Goal: Task Accomplishment & Management: Use online tool/utility

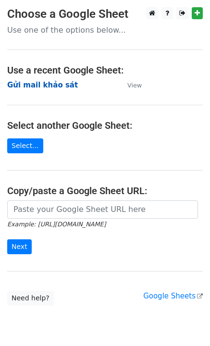
click at [47, 85] on strong "Gửi mail khảo sát" at bounding box center [42, 85] width 71 height 9
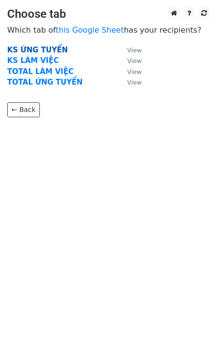
click at [39, 51] on strong "KS ỨNG TUYỂN" at bounding box center [37, 50] width 61 height 9
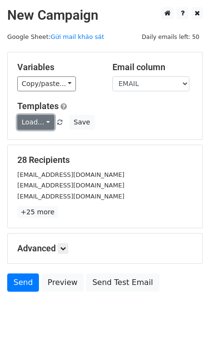
click at [38, 125] on link "Load..." at bounding box center [35, 122] width 37 height 15
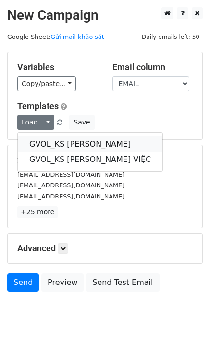
click at [53, 143] on link "GVOL_KS [PERSON_NAME]" at bounding box center [90, 144] width 145 height 15
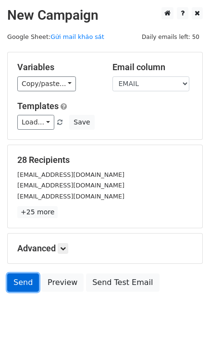
click at [20, 285] on link "Send" at bounding box center [23, 283] width 32 height 18
